Goal: Task Accomplishment & Management: Manage account settings

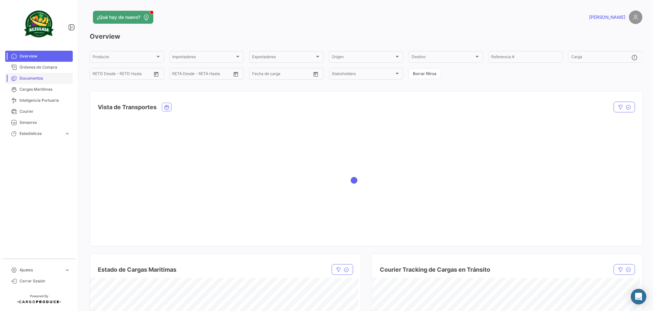
click at [39, 81] on link "Documentos" at bounding box center [39, 78] width 68 height 11
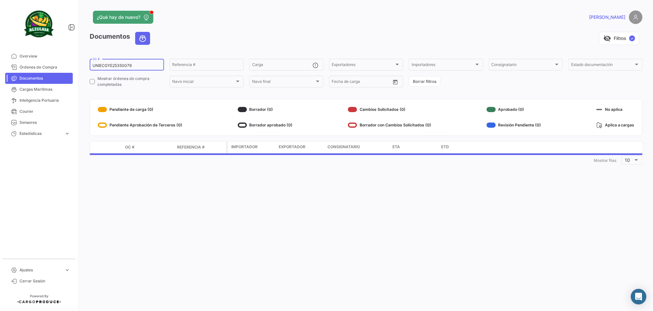
click at [142, 63] on div "UNIECGYE25350079 OC #" at bounding box center [127, 64] width 69 height 13
drag, startPoint x: 142, startPoint y: 65, endPoint x: 67, endPoint y: 60, distance: 75.4
click at [68, 60] on mat-sidenav-container "Overview Órdenes de Compra Documentos Cargas Marítimas Inteligencia Portuaria C…" at bounding box center [326, 155] width 653 height 311
paste input "259344577"
type input "259344577"
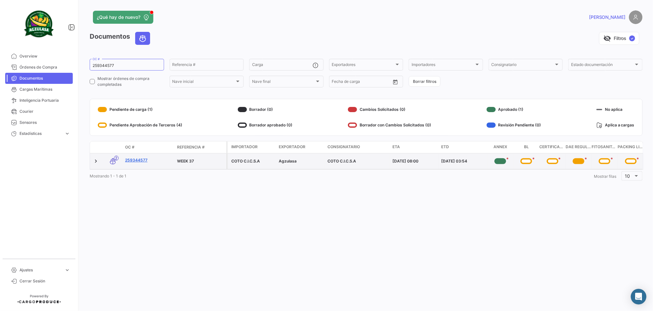
click at [131, 161] on link "259344577" at bounding box center [148, 160] width 47 height 6
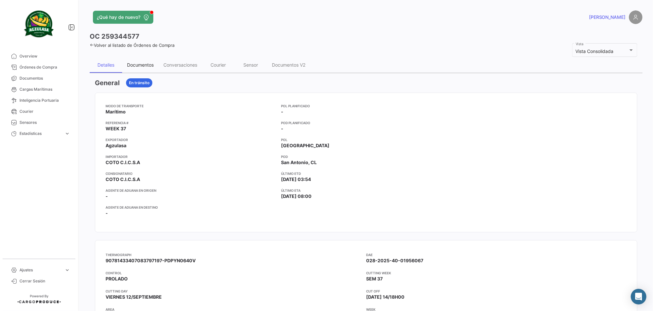
click at [137, 70] on div "Documentos" at bounding box center [140, 65] width 36 height 16
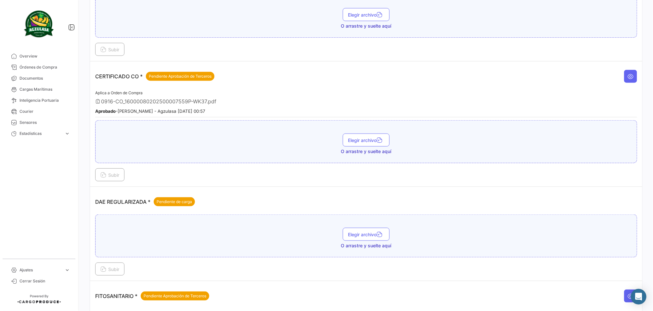
scroll to position [341, 0]
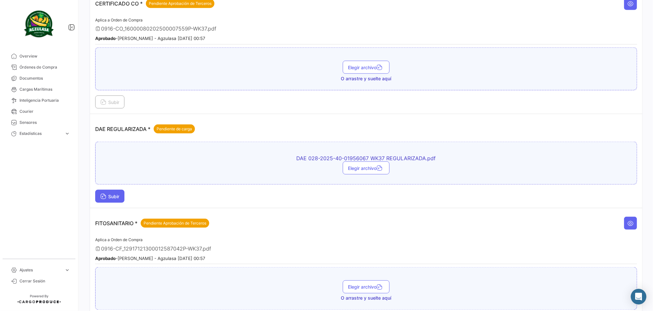
click at [118, 195] on span "Subir" at bounding box center [109, 197] width 19 height 6
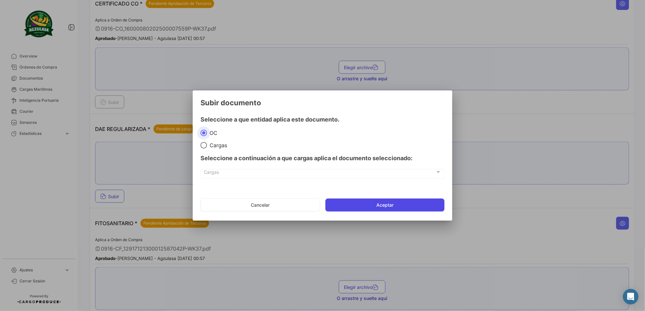
click at [359, 207] on button "Aceptar" at bounding box center [385, 204] width 119 height 13
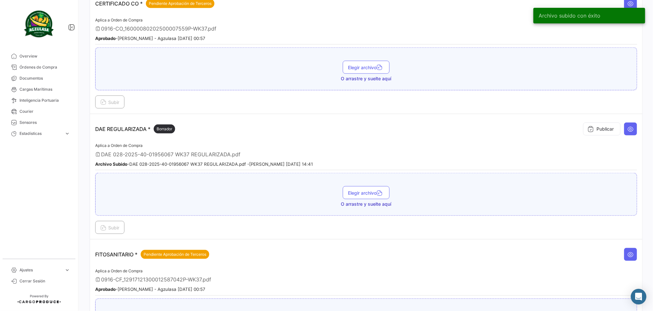
click at [609, 126] on button "Publicar" at bounding box center [601, 128] width 37 height 13
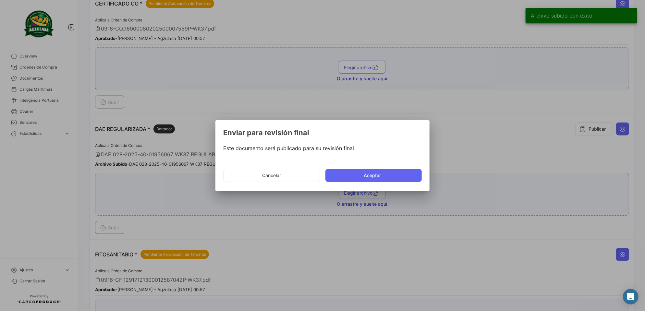
click at [352, 183] on mat-dialog-actions "Cancelar Aceptar" at bounding box center [322, 175] width 199 height 22
click at [354, 179] on button "Aceptar" at bounding box center [374, 175] width 96 height 13
